Goal: Task Accomplishment & Management: Use online tool/utility

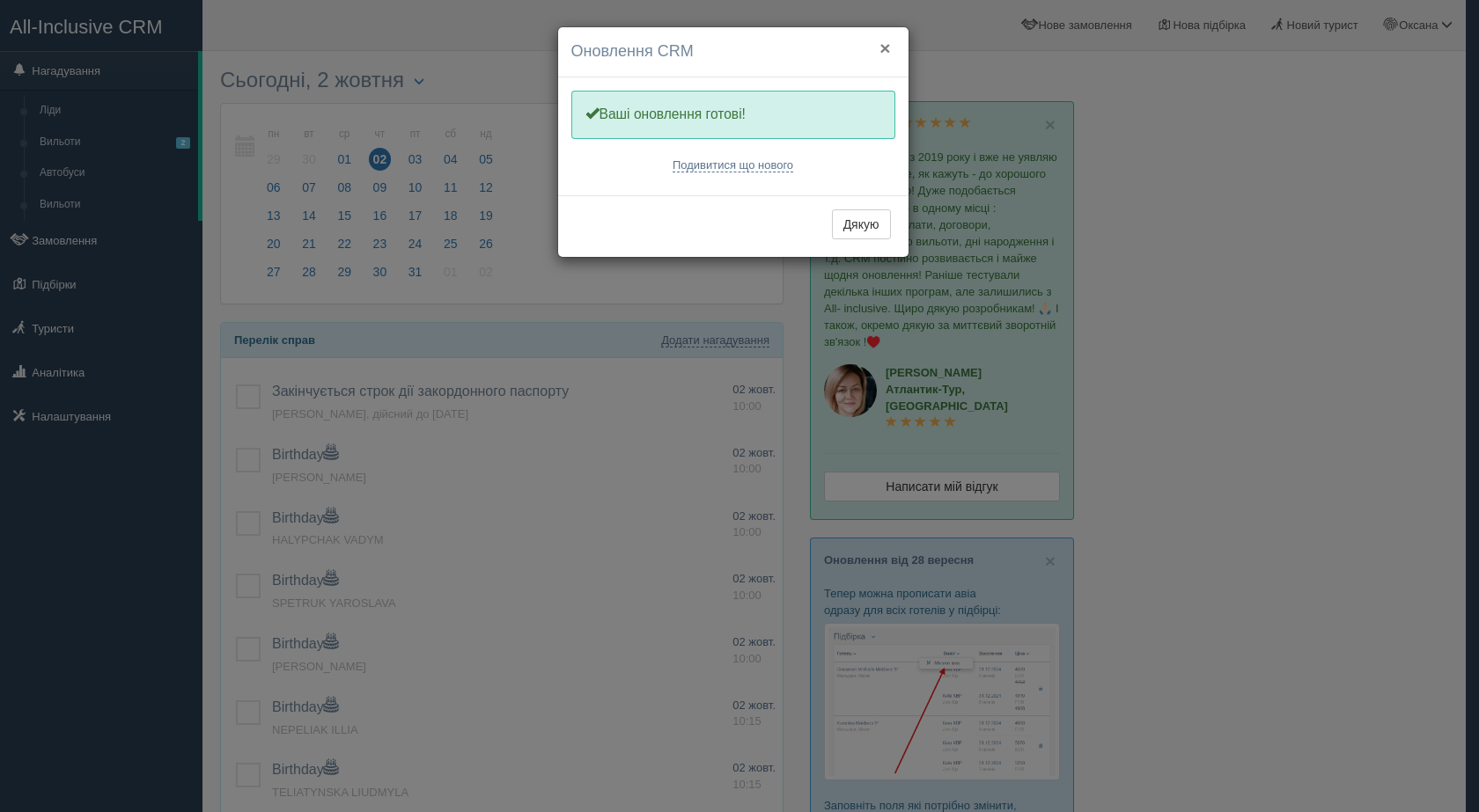
click at [884, 49] on button "×" at bounding box center [885, 48] width 11 height 18
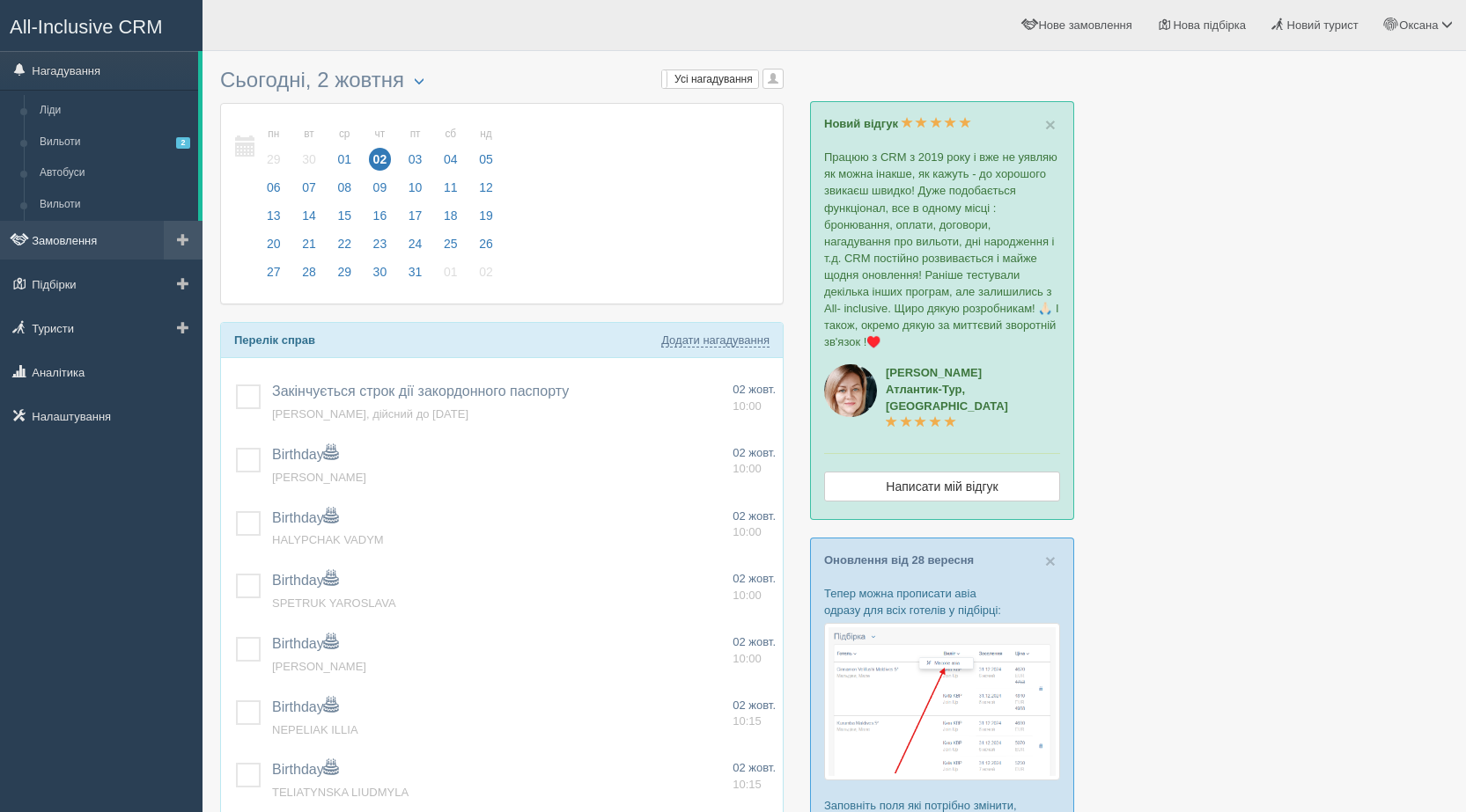
click at [100, 225] on link "Замовлення" at bounding box center [101, 240] width 203 height 38
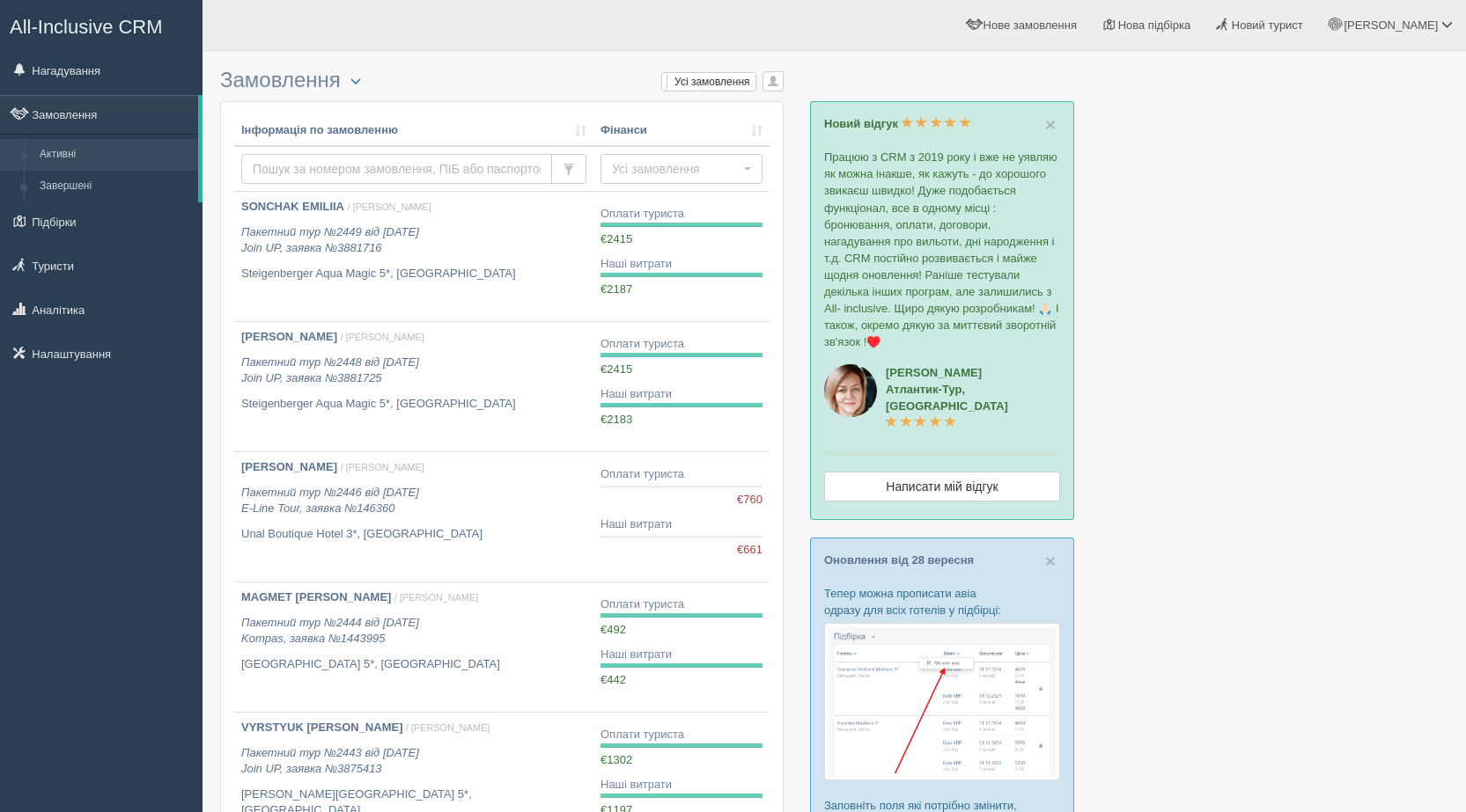
click at [337, 162] on input "text" at bounding box center [396, 169] width 311 height 30
type input "mandziuk"
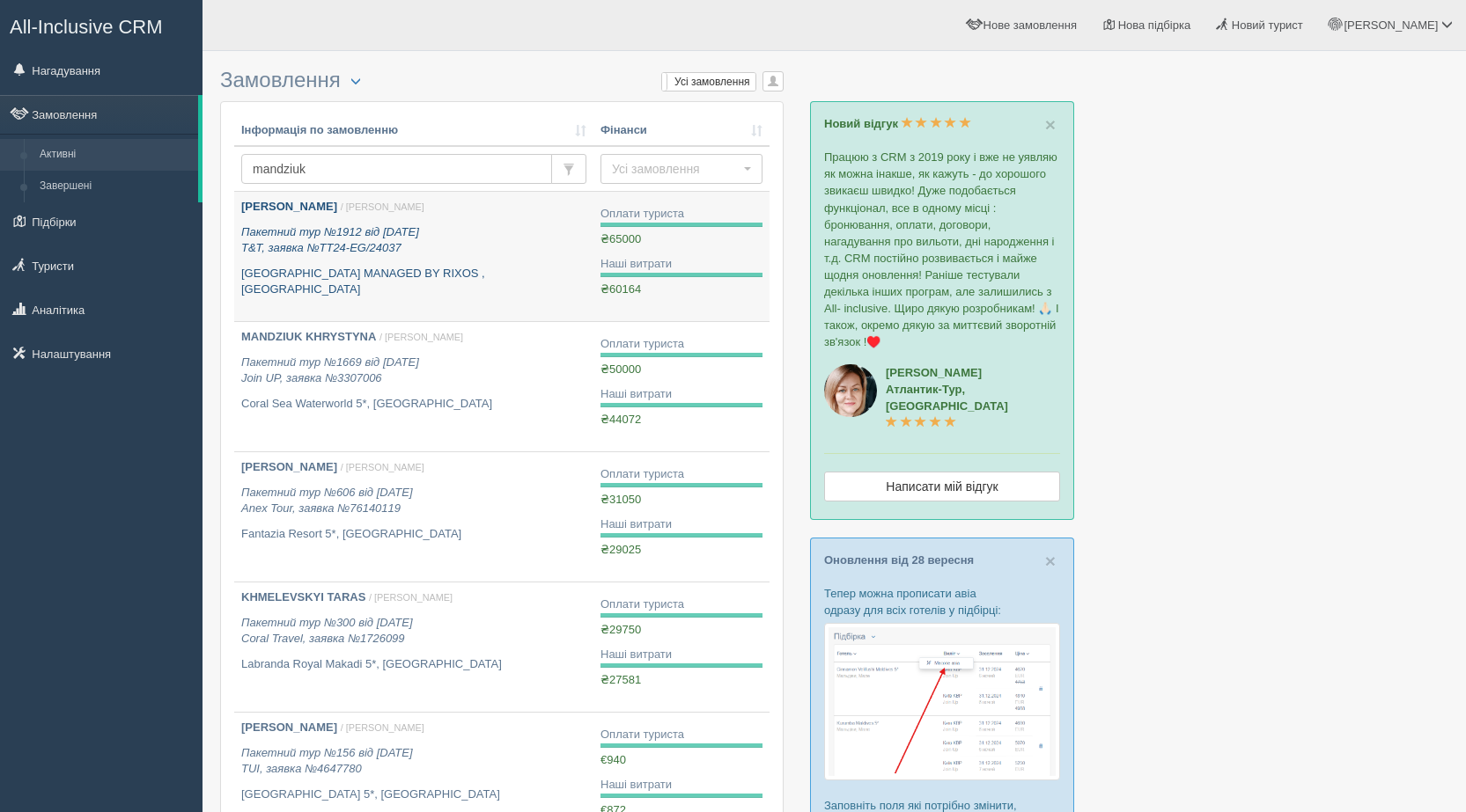
click at [428, 285] on link "[PERSON_NAME] / [PERSON_NAME] Пакетний тур №1912 від [DATE] T&T, заявка №TT24-E…" at bounding box center [413, 256] width 359 height 129
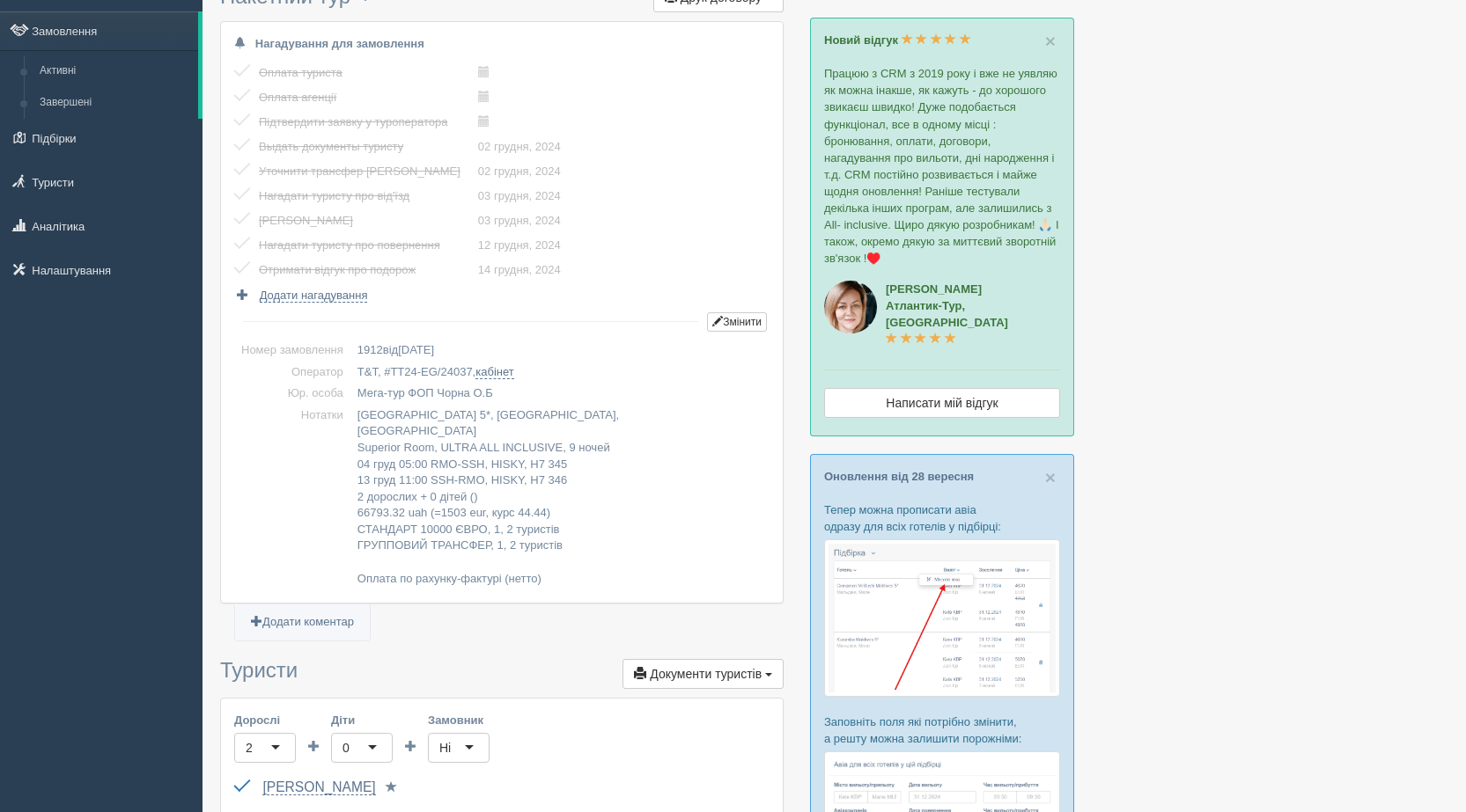
scroll to position [62, 0]
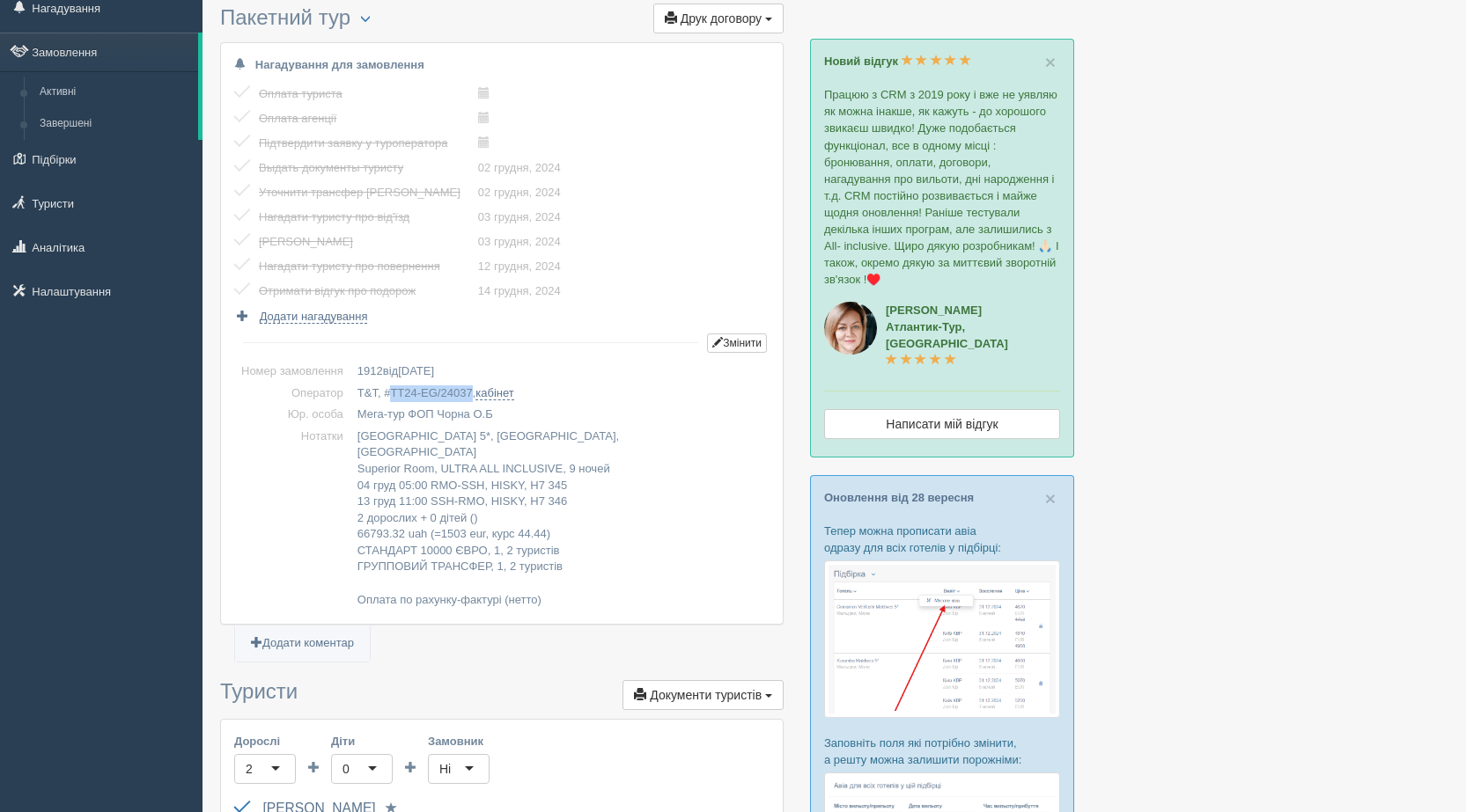
drag, startPoint x: 389, startPoint y: 390, endPoint x: 470, endPoint y: 394, distance: 81.1
click at [470, 394] on td "T&T, # TT24-EG/24037 , кабінет" at bounding box center [559, 394] width 419 height 22
copy span "TT24-EG/24037"
click at [96, 98] on link "Активні" at bounding box center [116, 93] width 167 height 32
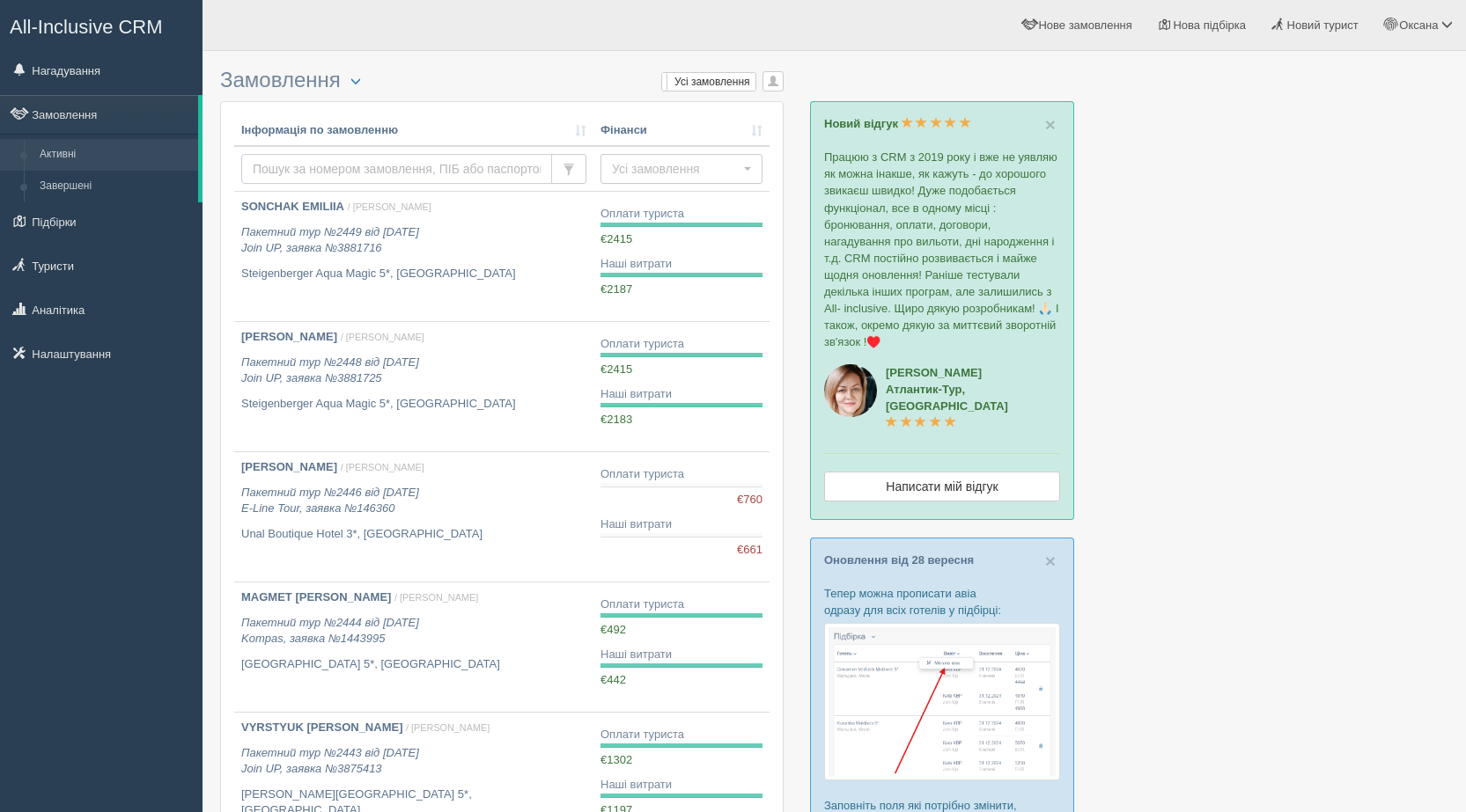
click at [339, 163] on input "text" at bounding box center [396, 169] width 311 height 30
type input "mandziuk"
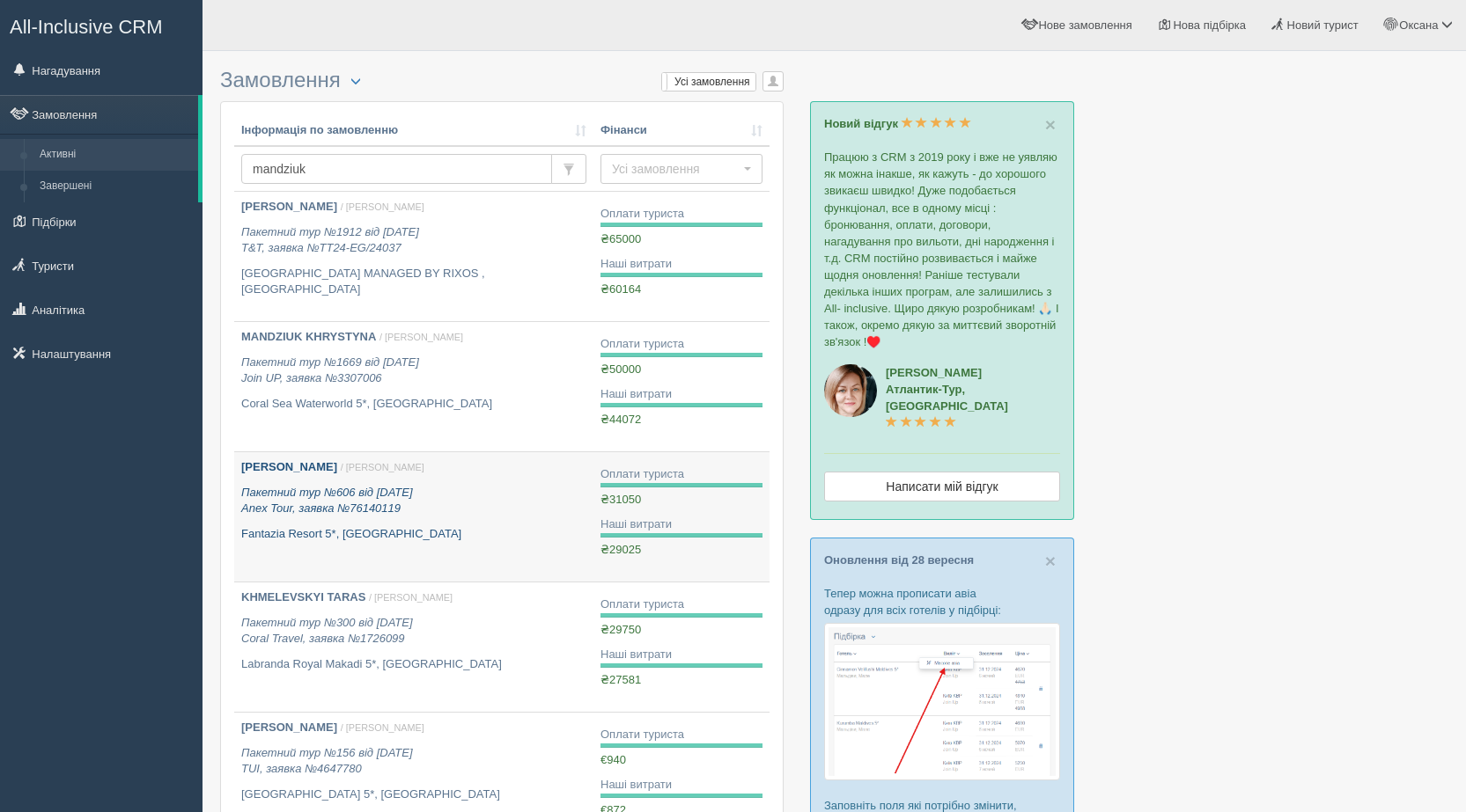
click at [426, 501] on p "Пакетний тур №606 від 23.11.2021 Anex Tour, заявка №76140119" at bounding box center [413, 501] width 345 height 33
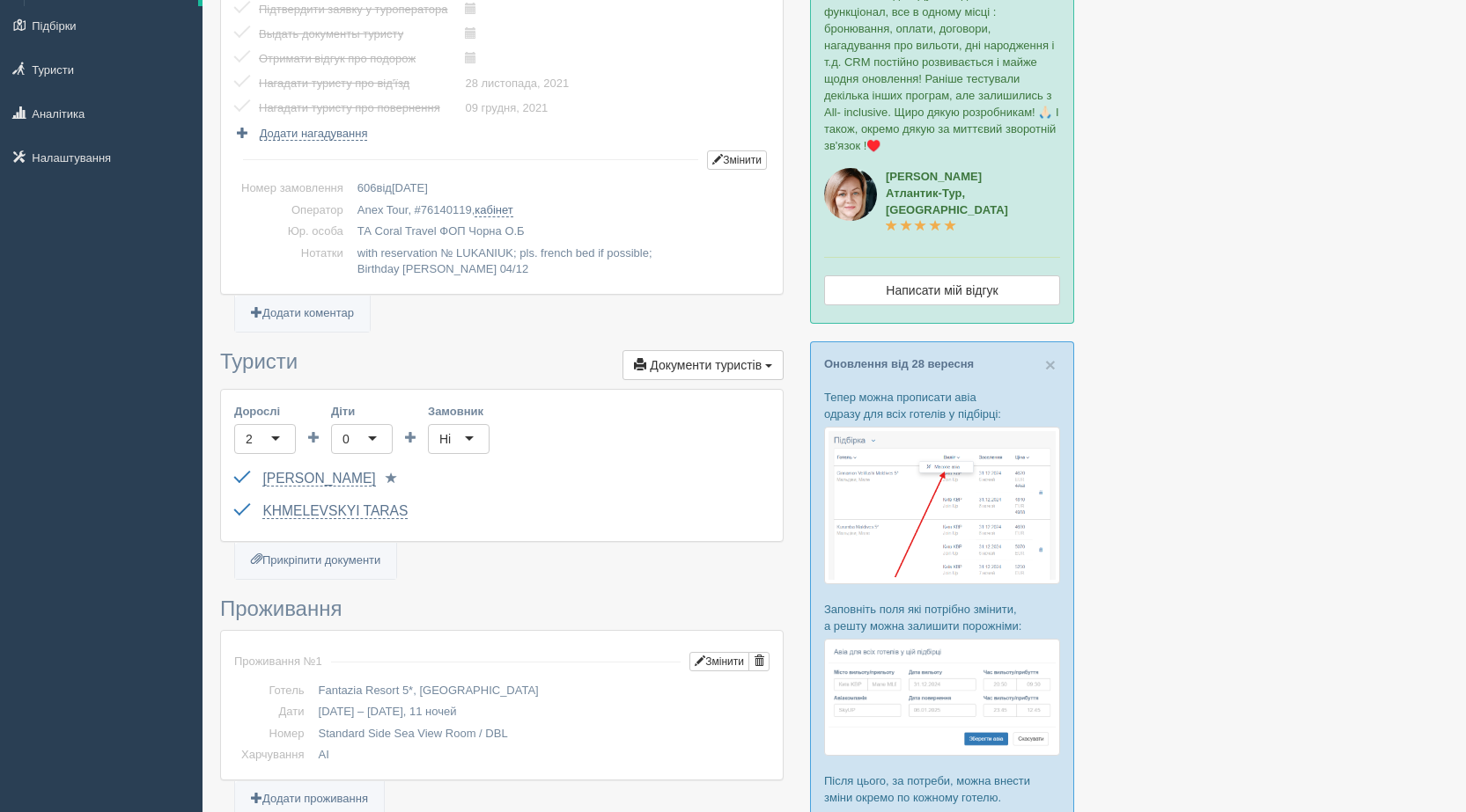
scroll to position [176, 0]
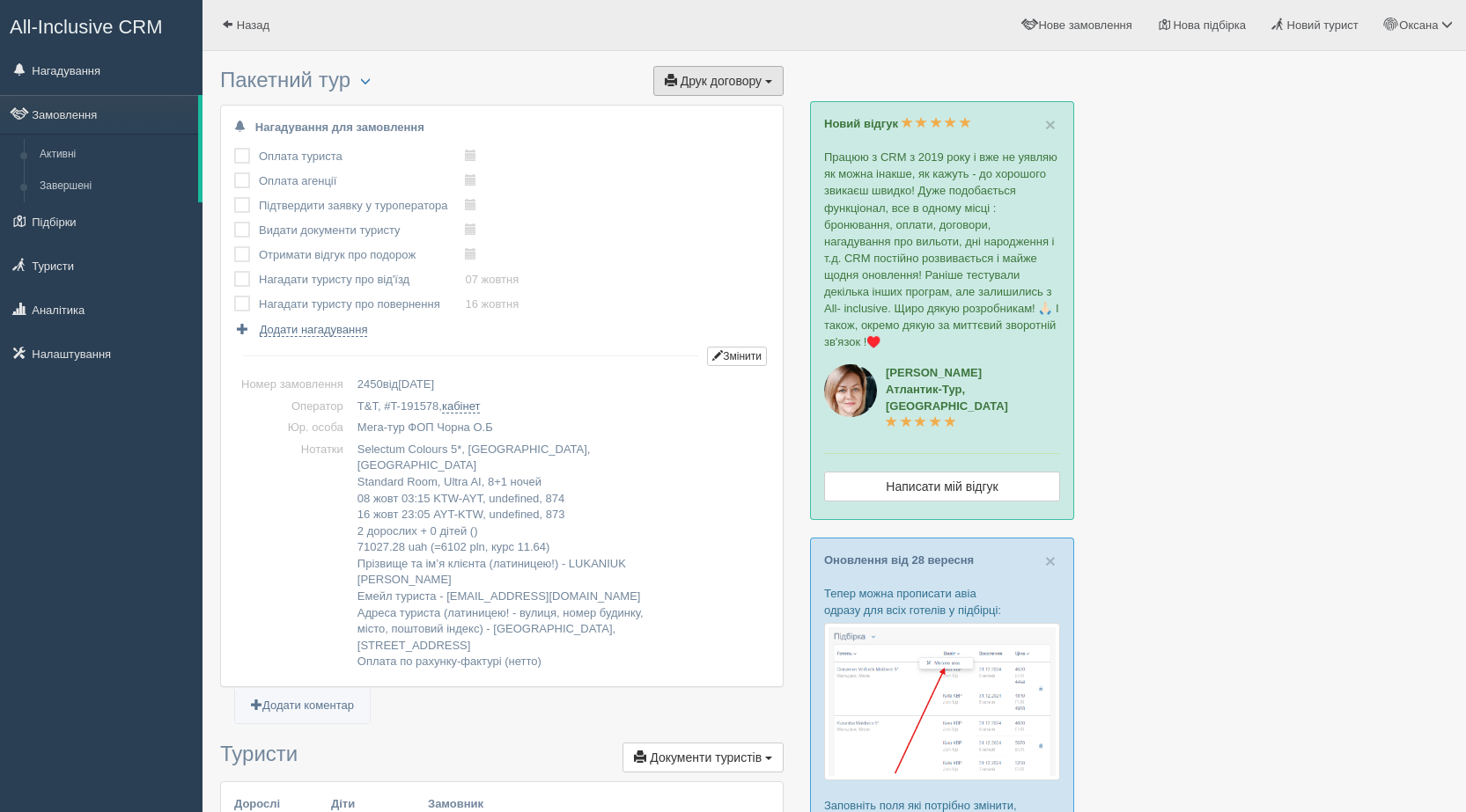
click at [701, 82] on span "Друк договору" at bounding box center [721, 81] width 81 height 14
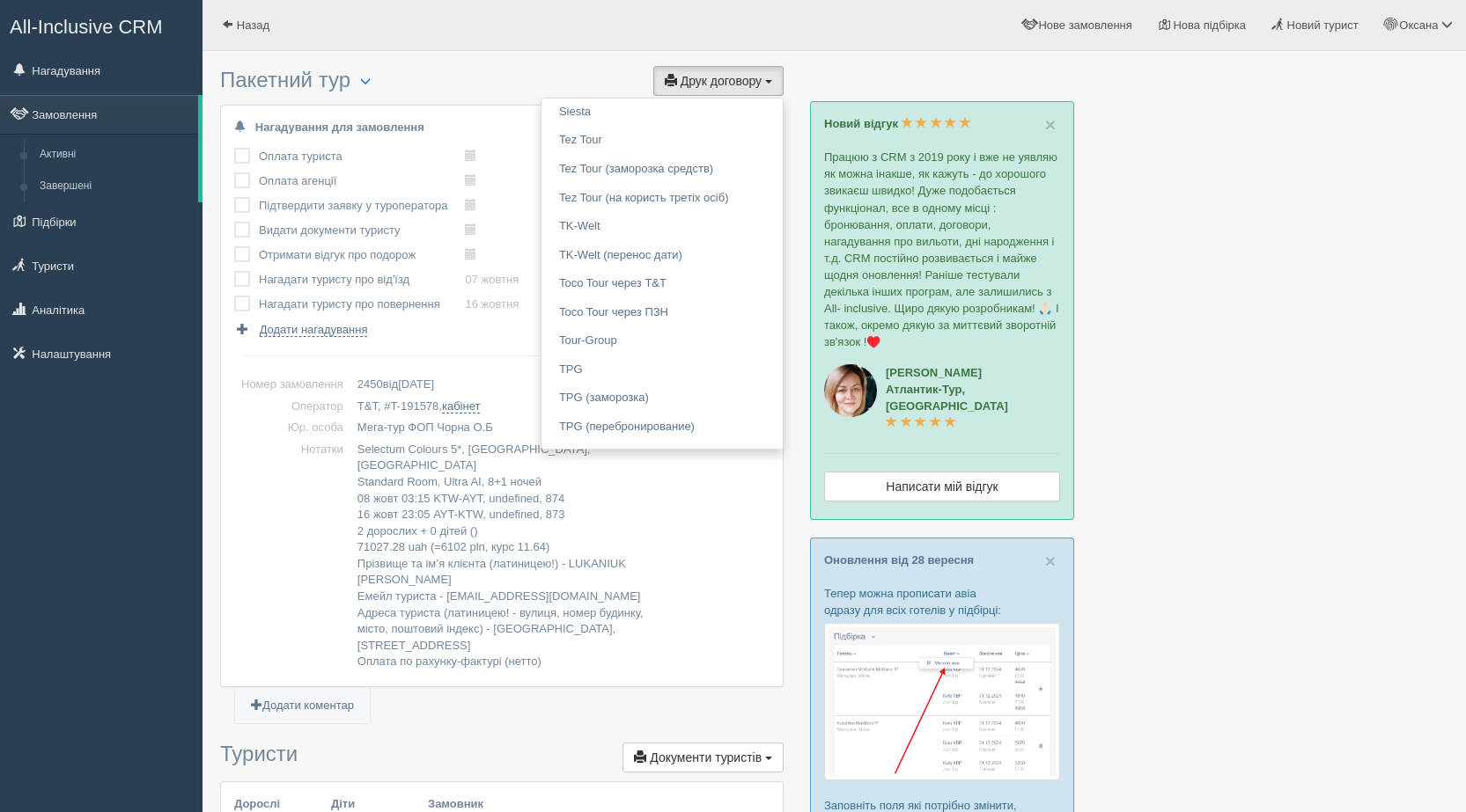
scroll to position [1537, 0]
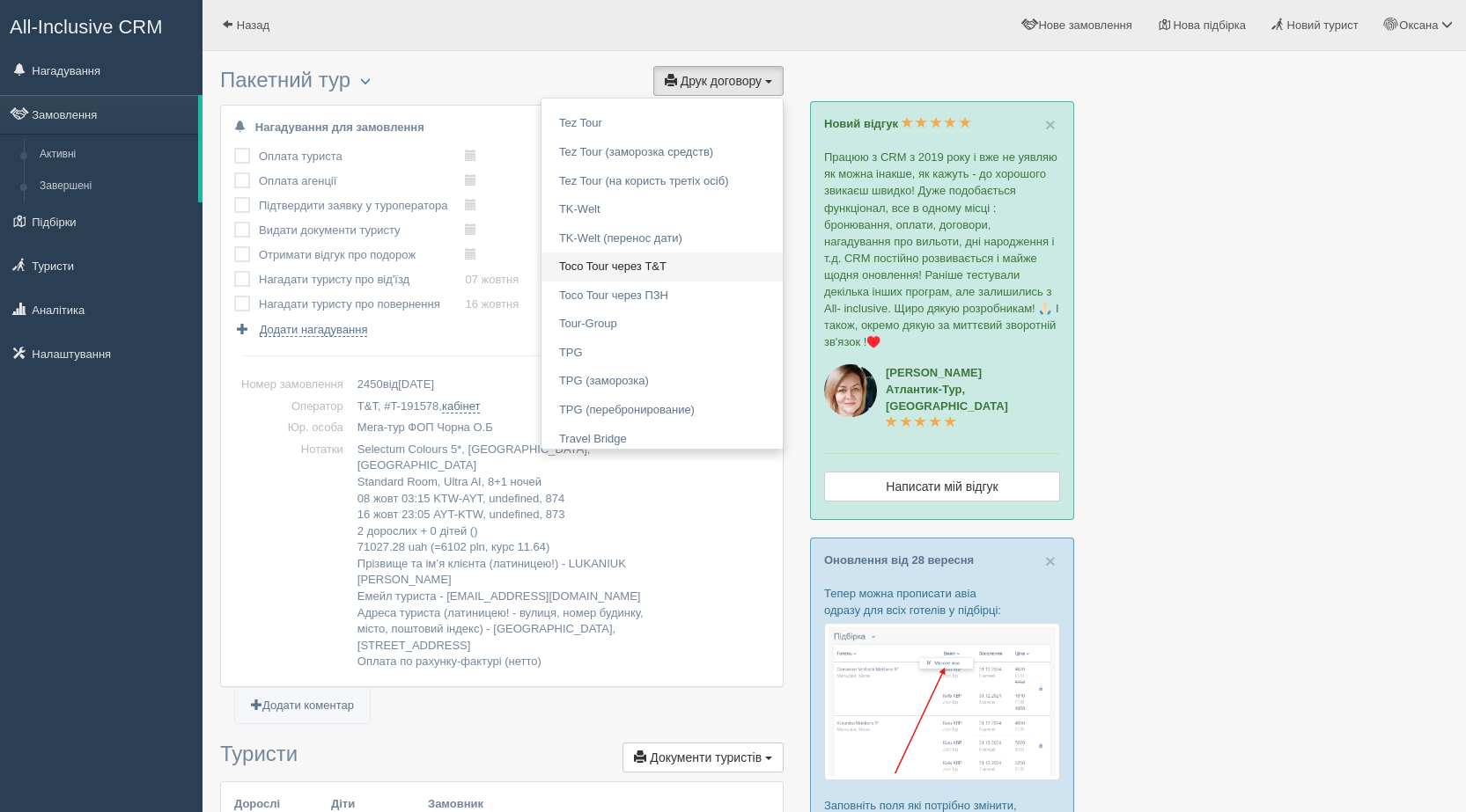
click at [666, 268] on link "Toco Tour через T&T" at bounding box center [662, 268] width 241 height 29
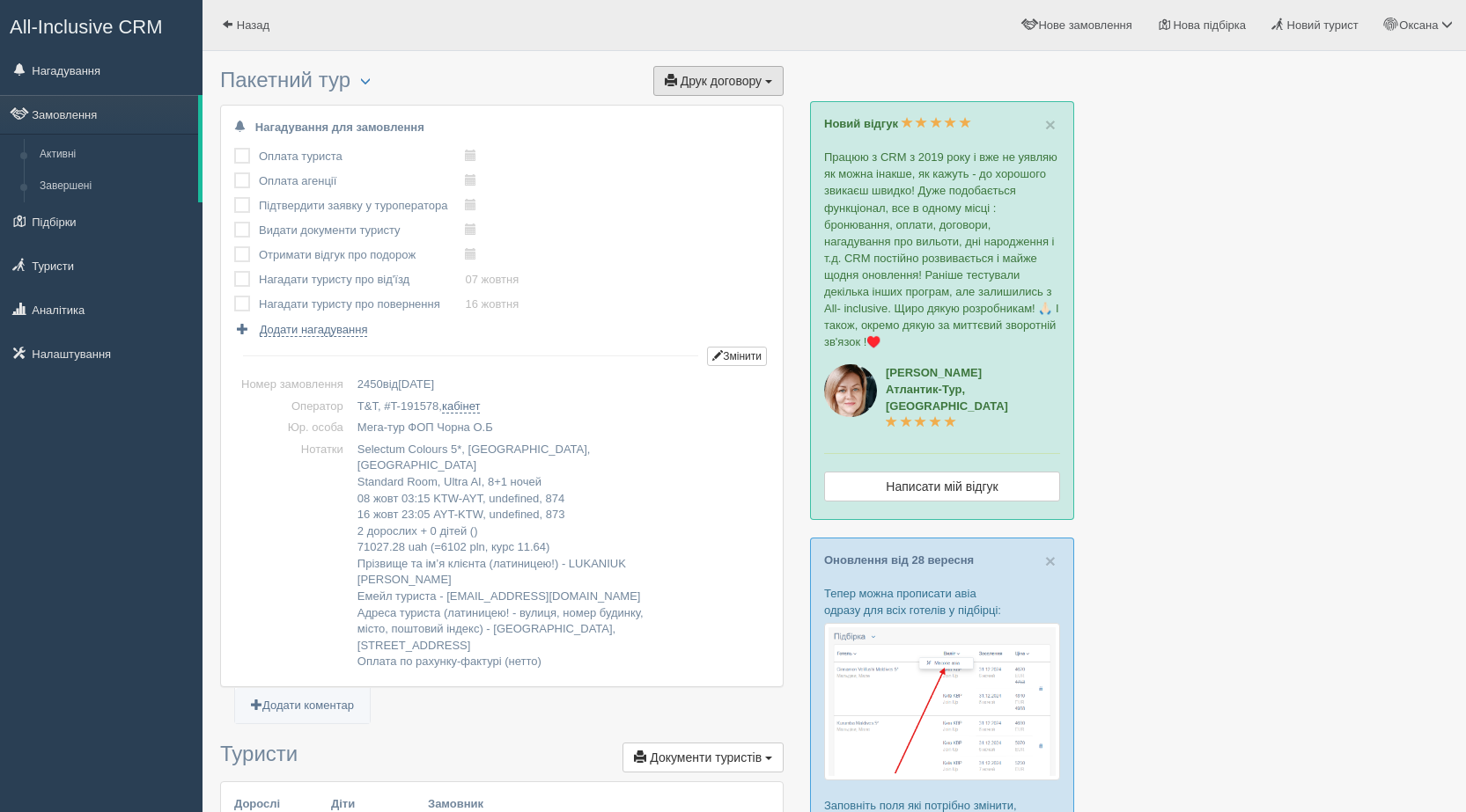
click at [719, 70] on button "Друк договору Друк" at bounding box center [719, 81] width 130 height 30
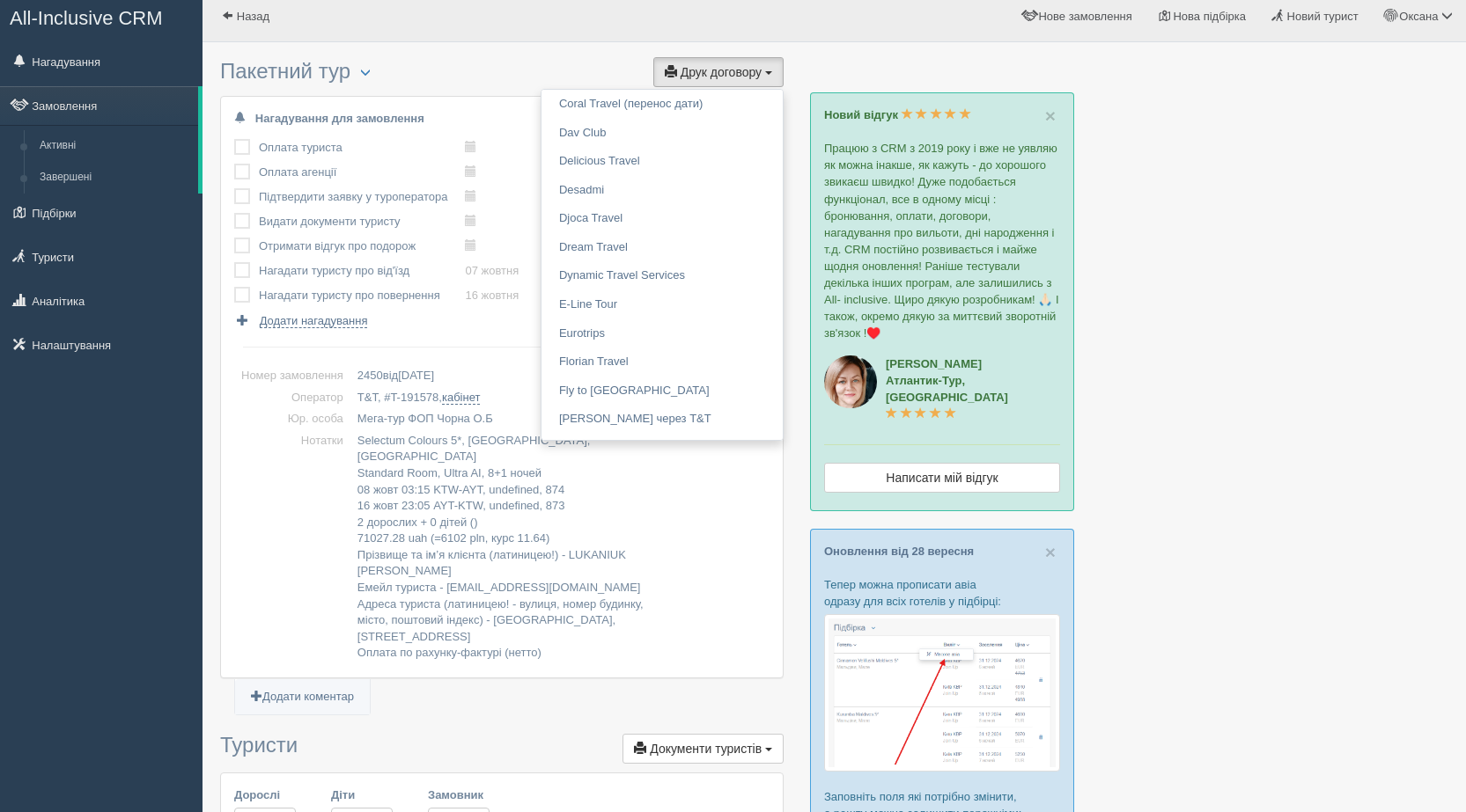
scroll to position [0, 0]
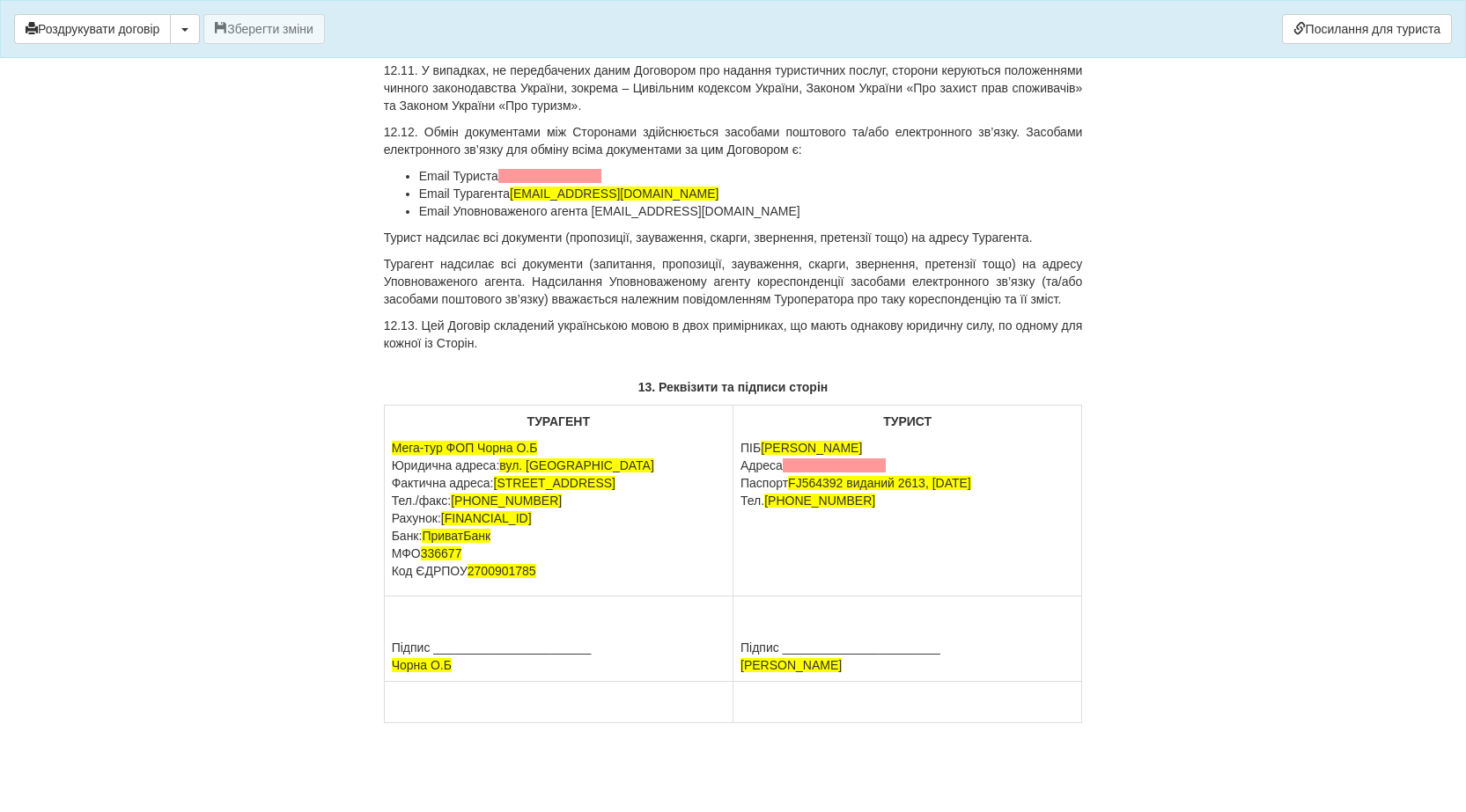
scroll to position [14950, 0]
drag, startPoint x: 566, startPoint y: 593, endPoint x: 402, endPoint y: 455, distance: 214.3
click at [402, 455] on td "ТУРАГЕНТ Мега-тур ФОП Чорна О.Б Юридична адреса: вул. Івано-Франківськ Фактична…" at bounding box center [558, 501] width 348 height 191
click at [412, 417] on td "ТУРАГЕНТ Мега-тур ФОП Чорна О.Б Юридична адреса: вул. Івано-Франківськ Фактична…" at bounding box center [558, 501] width 348 height 191
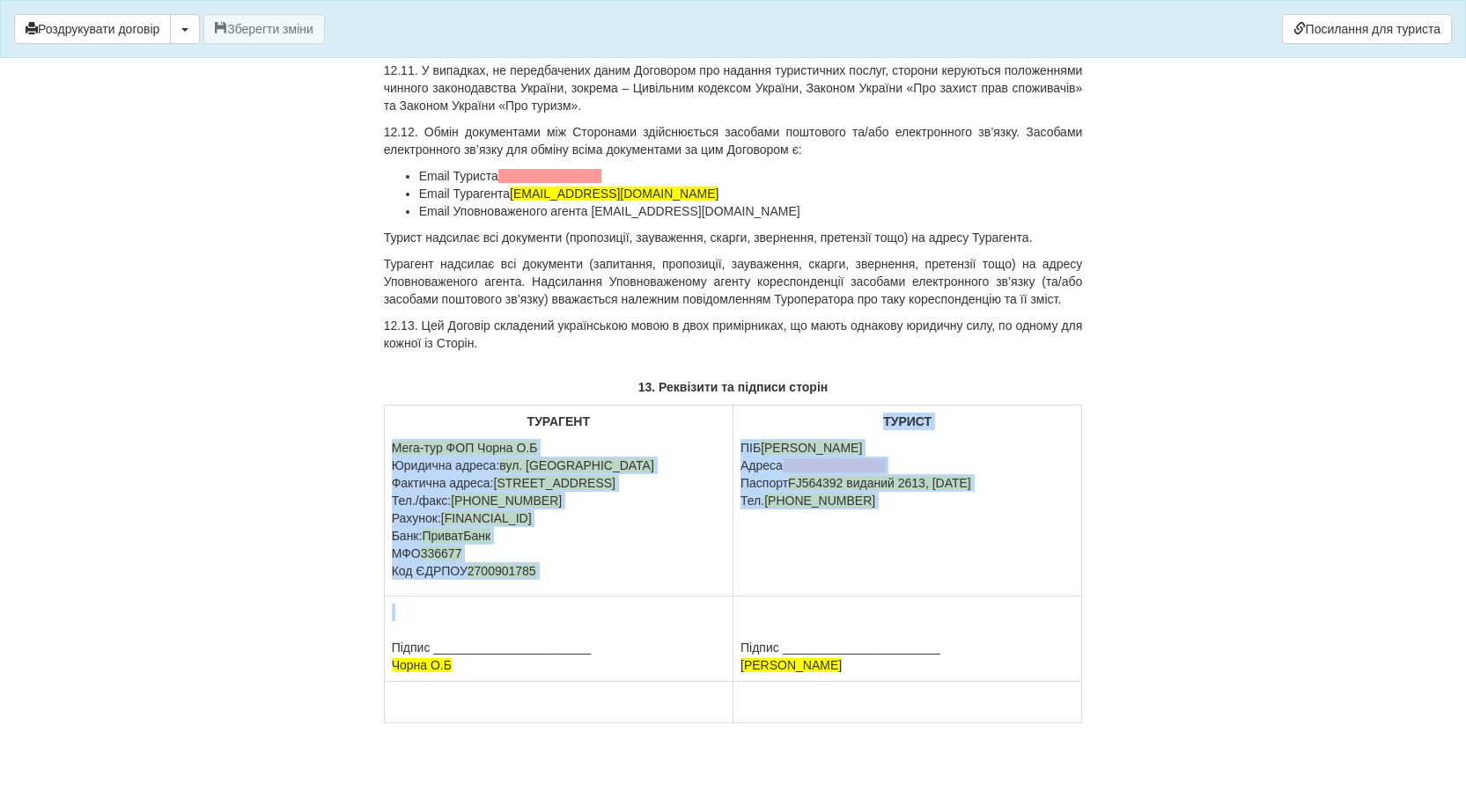
drag, startPoint x: 391, startPoint y: 422, endPoint x: 539, endPoint y: 628, distance: 253.7
click at [539, 628] on tbody "ТУРАГЕНТ Мега-тур ФОП Чорна О.Б Юридична адреса: вул. Івано-Франківськ Фактична…" at bounding box center [733, 565] width 699 height 318
click at [542, 626] on td "Підпис _______________________ Чорна О.Б" at bounding box center [558, 639] width 348 height 85
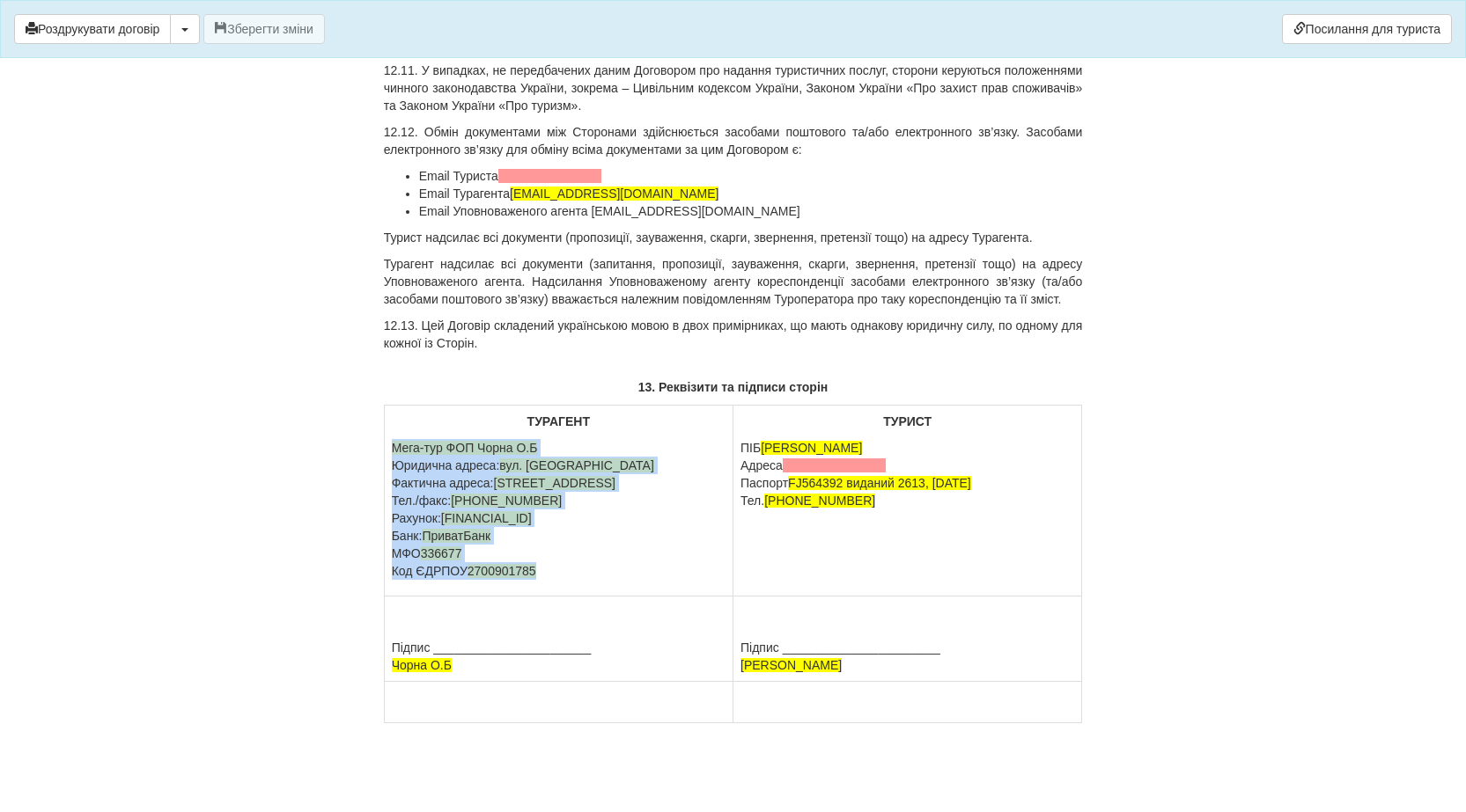
drag, startPoint x: 546, startPoint y: 571, endPoint x: 387, endPoint y: 427, distance: 214.5
click at [387, 427] on td "ТУРАГЕНТ Мега-тур ФОП Чорна О.Б Юридична адреса: вул. Івано-Франківськ Фактична…" at bounding box center [558, 501] width 348 height 191
copy p "Мега-тур ФОП Чорна О.Б Юридична адреса: вул. Івано-Франківськ Фактична адреса: …"
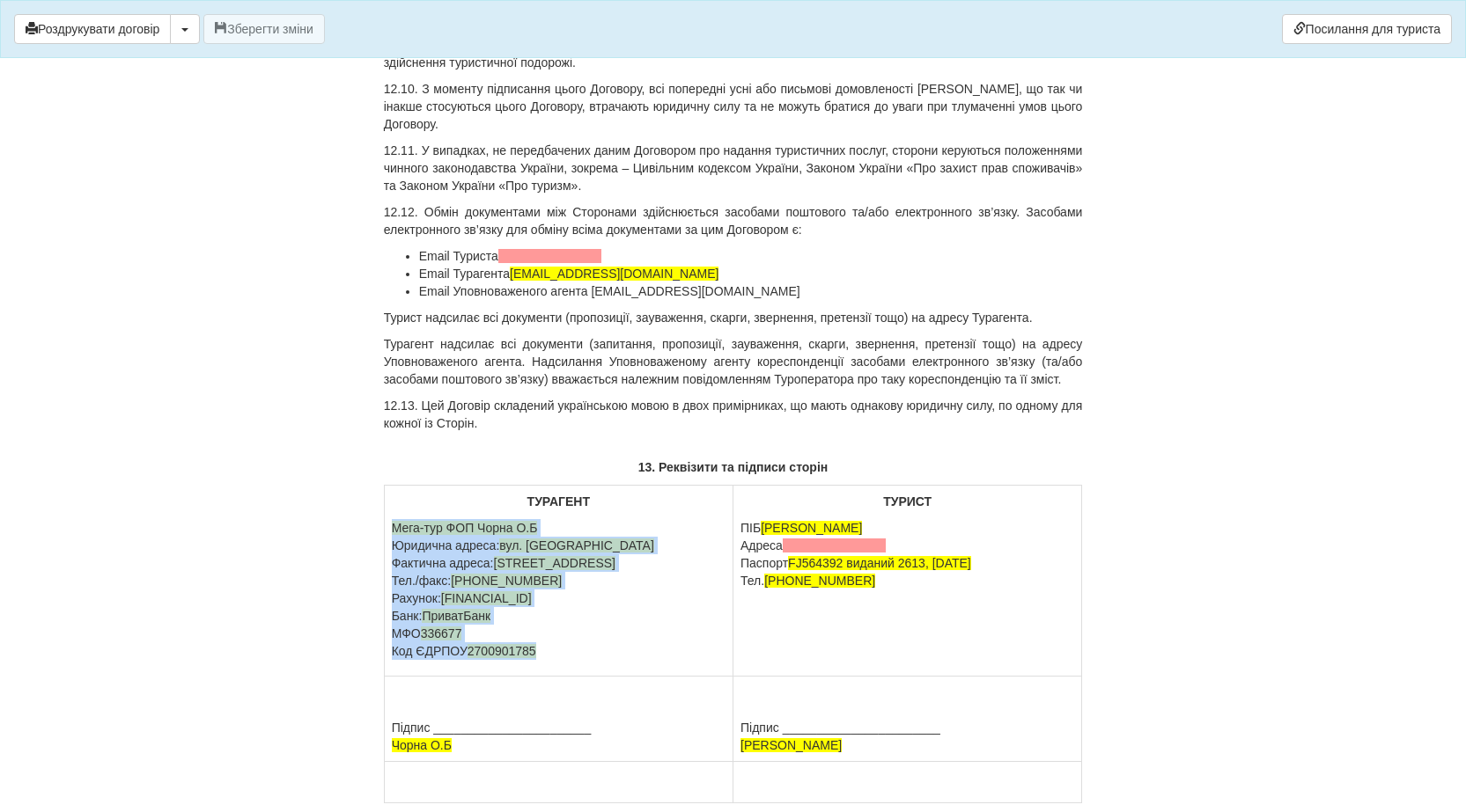
scroll to position [14598, 0]
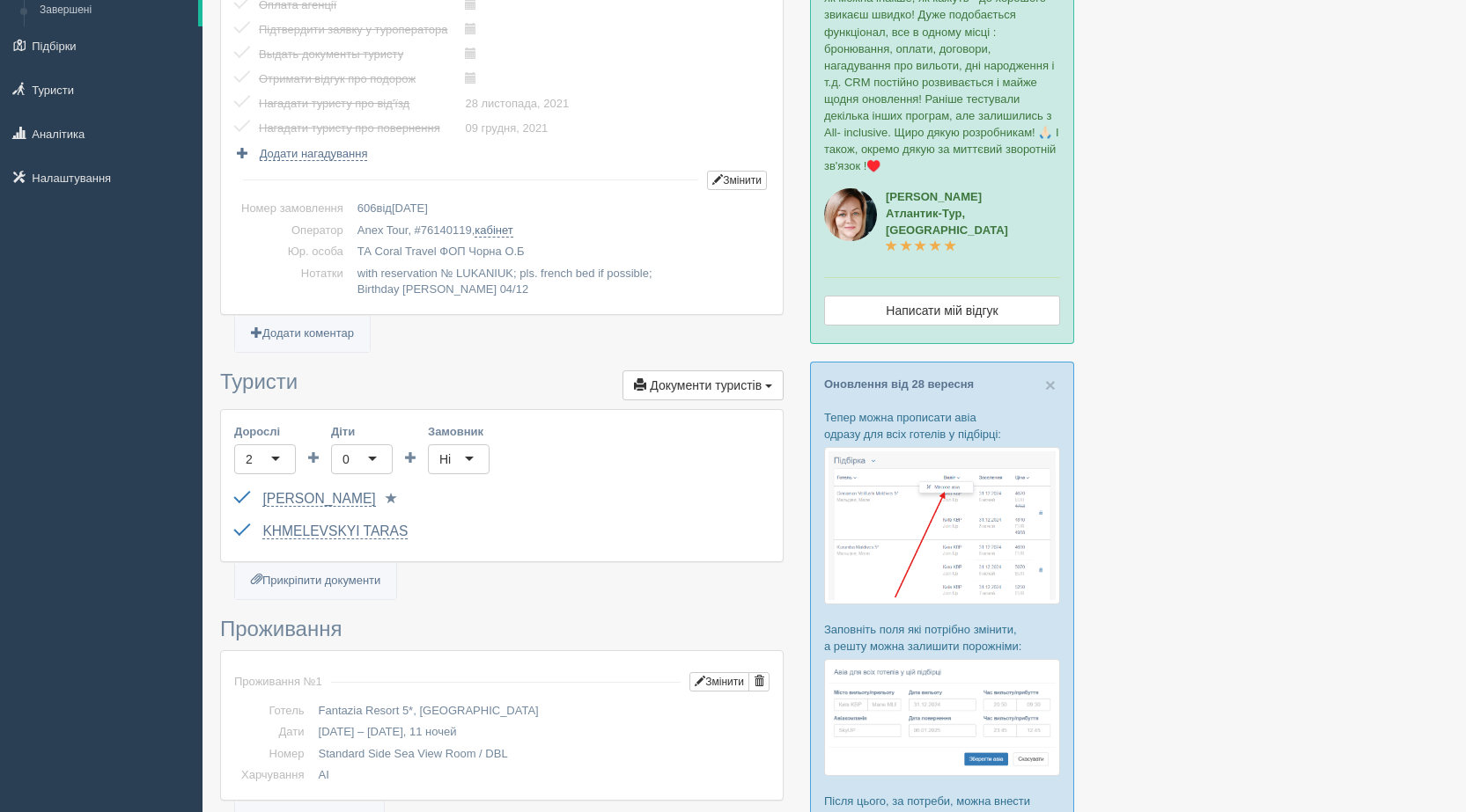
scroll to position [176, 0]
